Goal: Task Accomplishment & Management: Manage account settings

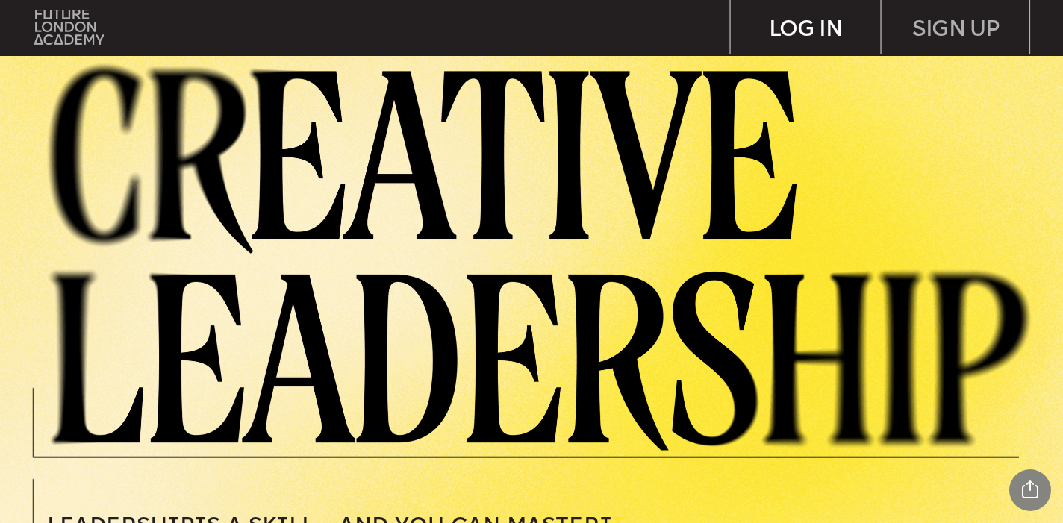
click at [826, 28] on div "LOG IN" at bounding box center [805, 27] width 149 height 55
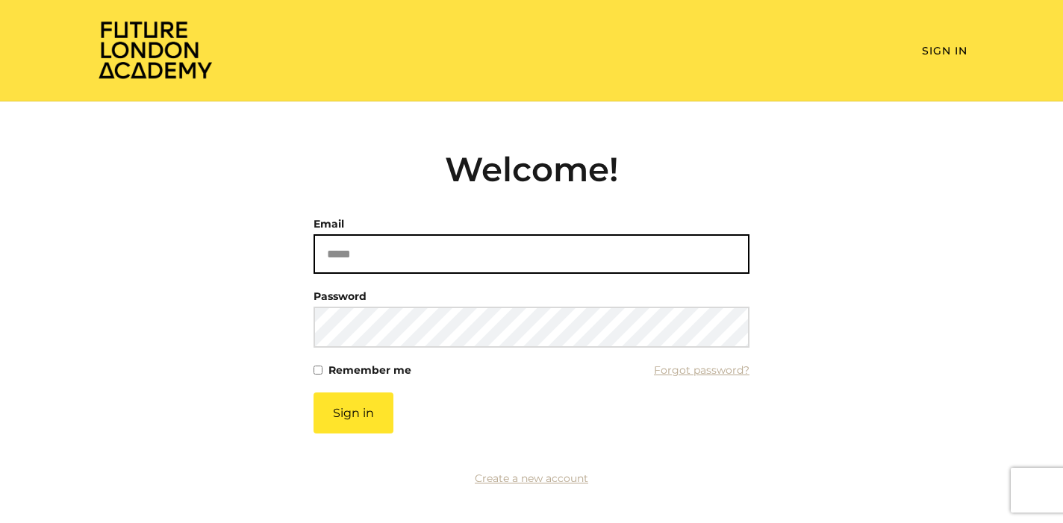
type input "**********"
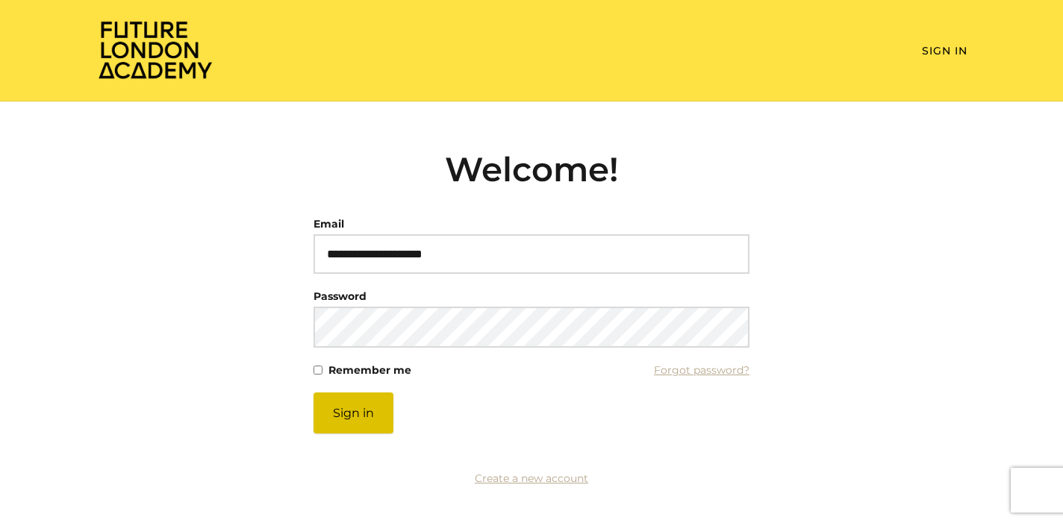
click at [341, 414] on button "Sign in" at bounding box center [354, 413] width 80 height 41
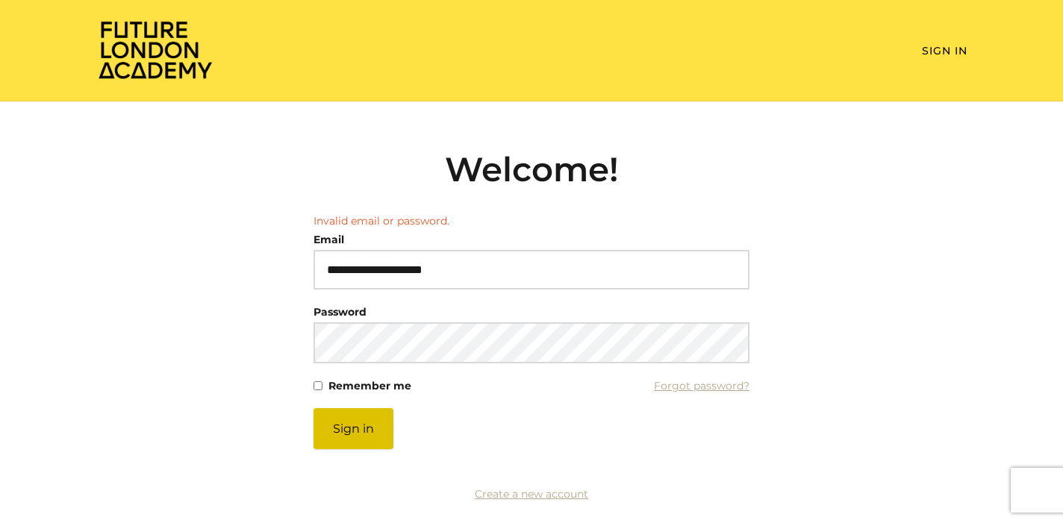
click at [351, 432] on button "Sign in" at bounding box center [354, 428] width 80 height 41
